Goal: Transaction & Acquisition: Purchase product/service

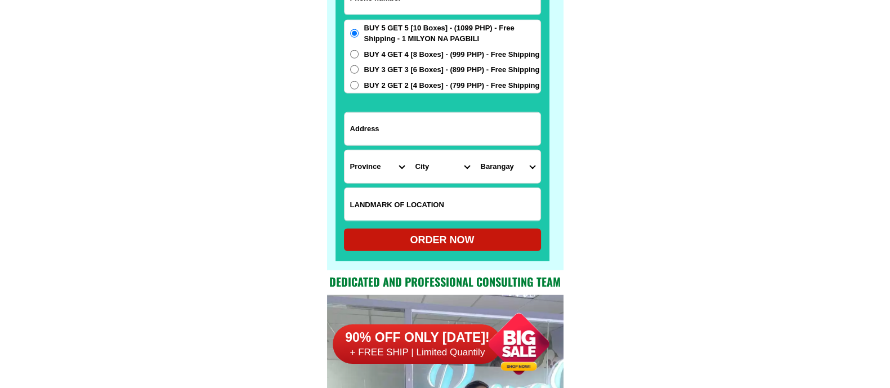
scroll to position [8752, 0]
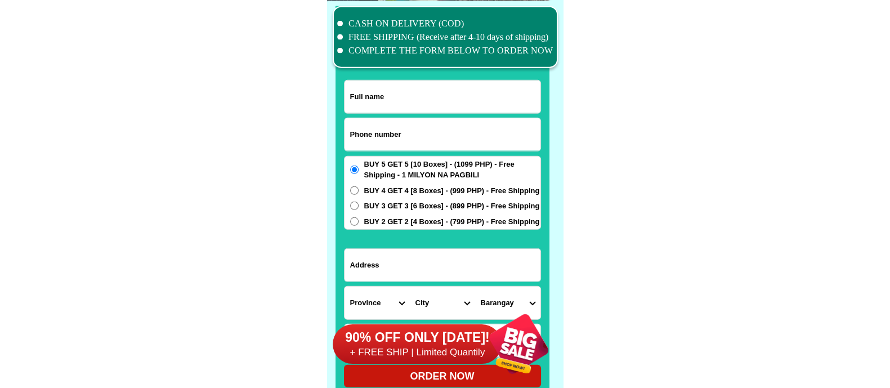
click at [413, 134] on input "Input phone_number" at bounding box center [443, 134] width 196 height 33
paste input "09559227748"
type input "09559227748"
click at [409, 89] on input "Input full_name" at bounding box center [443, 97] width 196 height 33
paste input "[PERSON_NAME]"
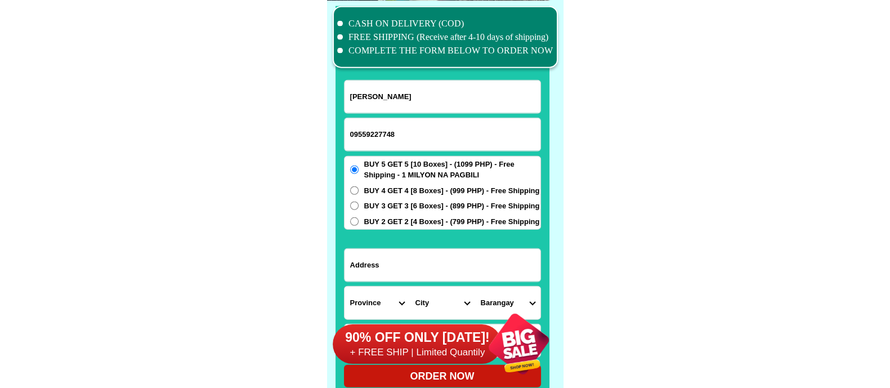
type input "[PERSON_NAME]"
click at [397, 267] on input "Input address" at bounding box center [443, 265] width 196 height 33
paste input "[PERSON_NAME] Subdivision Sta [PERSON_NAME] aringay [GEOGRAPHIC_DATA]"
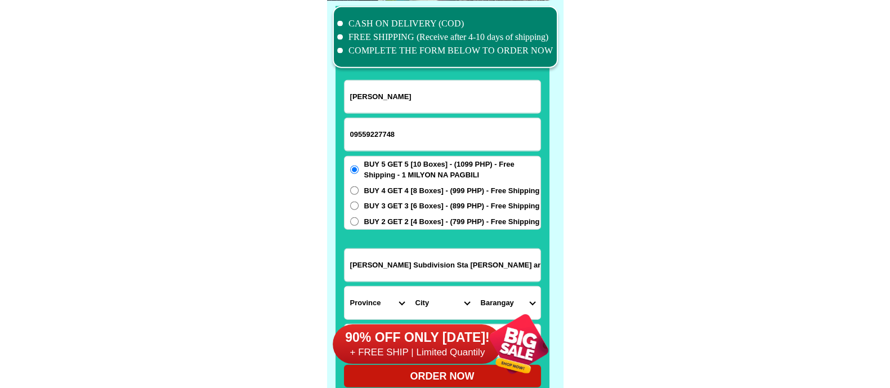
scroll to position [0, 6]
type input "[PERSON_NAME] Subdivision Sta [PERSON_NAME] aringay [GEOGRAPHIC_DATA]"
click at [372, 310] on div "90% OFF ONLY [DATE]! + FREE SHIP | Limited Quantily" at bounding box center [448, 344] width 230 height 88
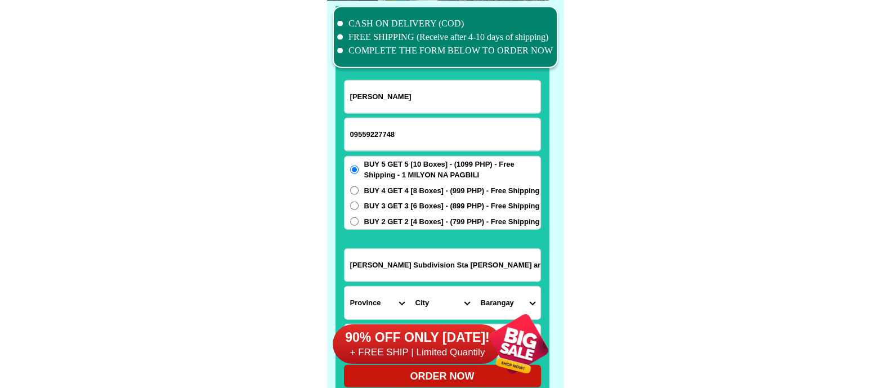
click at [376, 300] on div "90% OFF ONLY [DATE]! + FREE SHIP | Limited Quantily" at bounding box center [448, 344] width 230 height 88
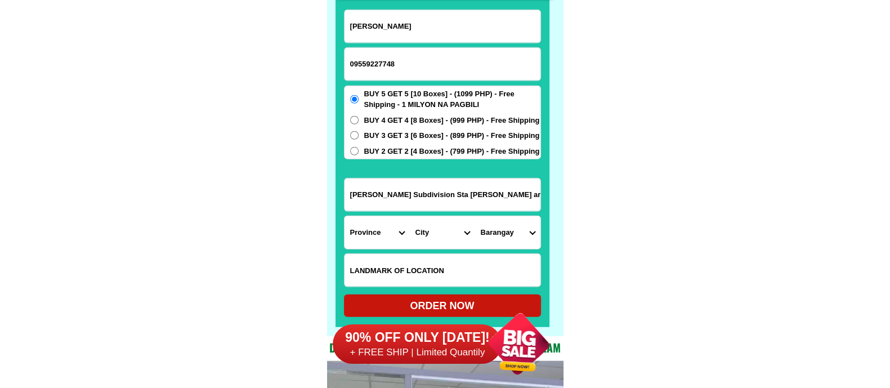
click at [384, 233] on select "Province [GEOGRAPHIC_DATA] [GEOGRAPHIC_DATA] [GEOGRAPHIC_DATA] [GEOGRAPHIC_DATA…" at bounding box center [377, 232] width 65 height 33
select select "63_32"
click at [345, 216] on select "Province [GEOGRAPHIC_DATA] [GEOGRAPHIC_DATA] [GEOGRAPHIC_DATA] [GEOGRAPHIC_DATA…" at bounding box center [377, 232] width 65 height 33
click at [429, 224] on select "City Agoo Aringay Bacnotan Bagulin Balaoan [PERSON_NAME] [GEOGRAPHIC_DATA] Caba…" at bounding box center [442, 232] width 65 height 33
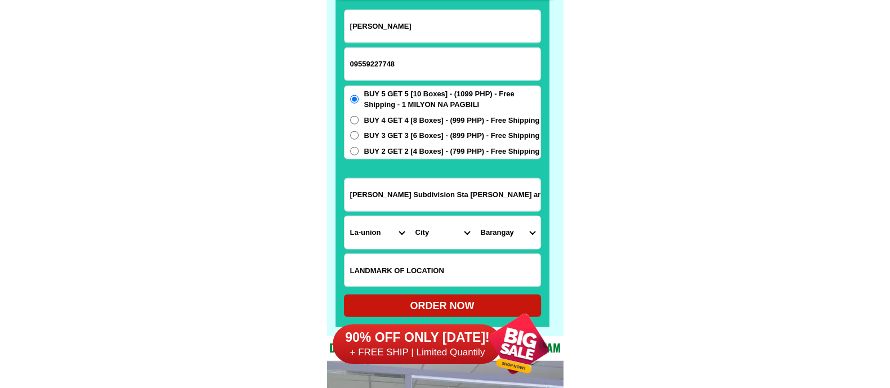
click at [447, 225] on select "City Agoo Aringay Bacnotan Bagulin Balaoan [PERSON_NAME] [GEOGRAPHIC_DATA] Caba…" at bounding box center [442, 232] width 65 height 33
select select "63_327937"
click at [410, 216] on select "City Agoo Aringay Bacnotan Bagulin Balaoan [PERSON_NAME] [GEOGRAPHIC_DATA] Caba…" at bounding box center [442, 232] width 65 height 33
click at [503, 231] on select "Barangay [US_STATE] [GEOGRAPHIC_DATA] [GEOGRAPHIC_DATA] [GEOGRAPHIC_DATA]-[GEOG…" at bounding box center [507, 232] width 65 height 33
click at [475, 216] on select "Barangay [US_STATE] [GEOGRAPHIC_DATA] [GEOGRAPHIC_DATA] [GEOGRAPHIC_DATA]-[GEOG…" at bounding box center [507, 232] width 65 height 33
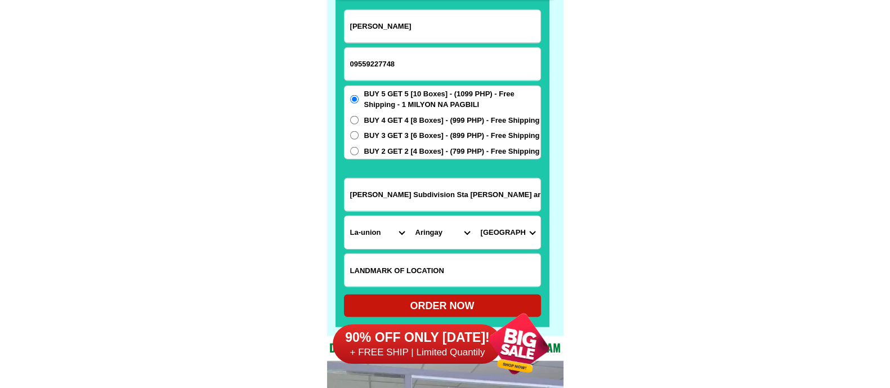
click at [508, 236] on select "Barangay [US_STATE] [GEOGRAPHIC_DATA] [GEOGRAPHIC_DATA] [GEOGRAPHIC_DATA]-[GEOG…" at bounding box center [507, 232] width 65 height 33
select select "63_3279378858"
click at [475, 216] on select "Barangay [US_STATE] [GEOGRAPHIC_DATA] [GEOGRAPHIC_DATA] [GEOGRAPHIC_DATA]-[GEOG…" at bounding box center [507, 232] width 65 height 33
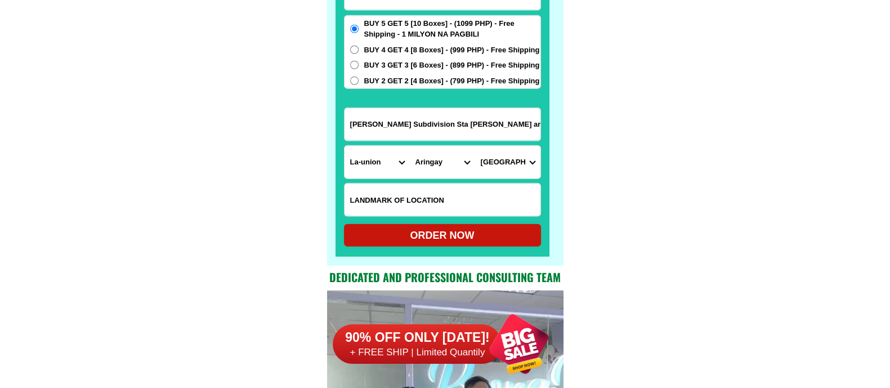
click at [471, 234] on div "ORDER NOW" at bounding box center [442, 235] width 197 height 15
radio input "true"
